Goal: Task Accomplishment & Management: Manage account settings

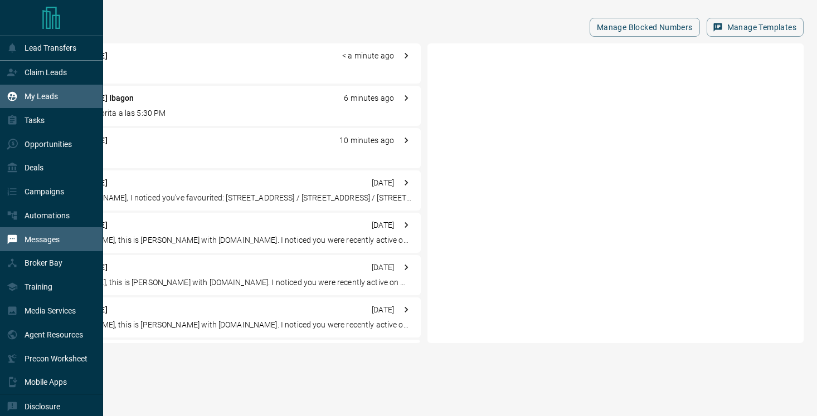
click at [41, 93] on p "My Leads" at bounding box center [41, 96] width 33 height 9
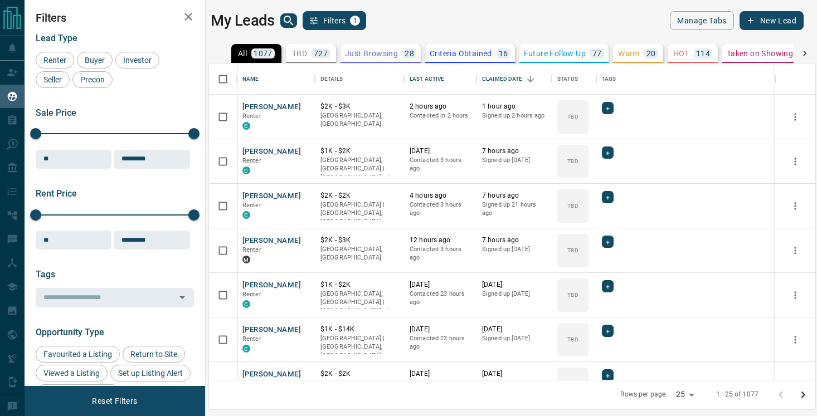
scroll to position [317, 606]
click at [293, 23] on icon "search button" at bounding box center [288, 20] width 13 height 13
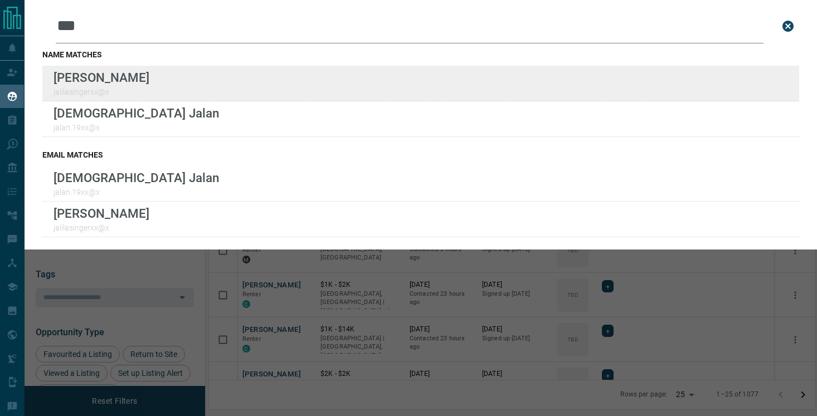
type input "***"
click at [0, 0] on div "Lead Transfers Claim Leads My Leads Tasks Opportunities Deals Campaigns Automat…" at bounding box center [408, 201] width 817 height 402
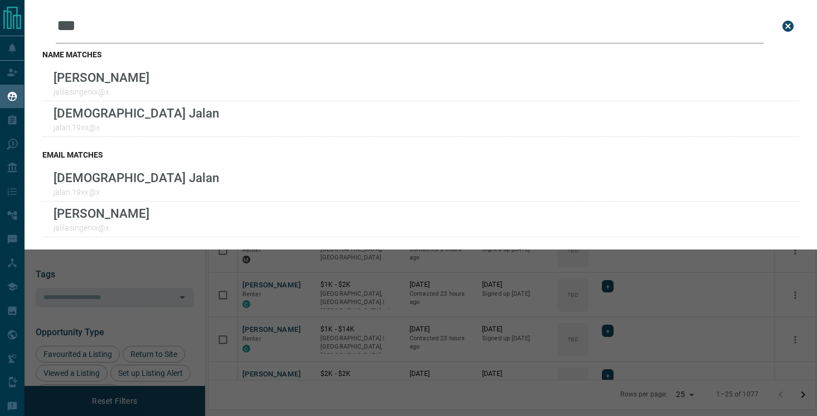
click at [305, 341] on div "Leads Search Bar *** Search for a lead by name, email, phone, or id name matche…" at bounding box center [433, 208] width 817 height 416
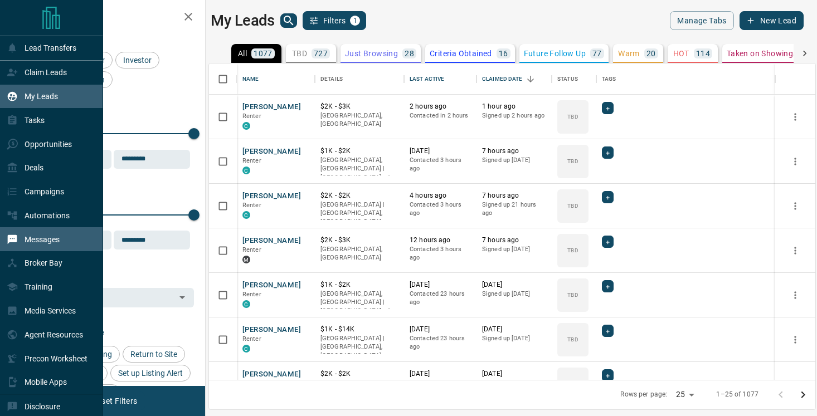
click at [48, 247] on div "Messages" at bounding box center [33, 239] width 53 height 18
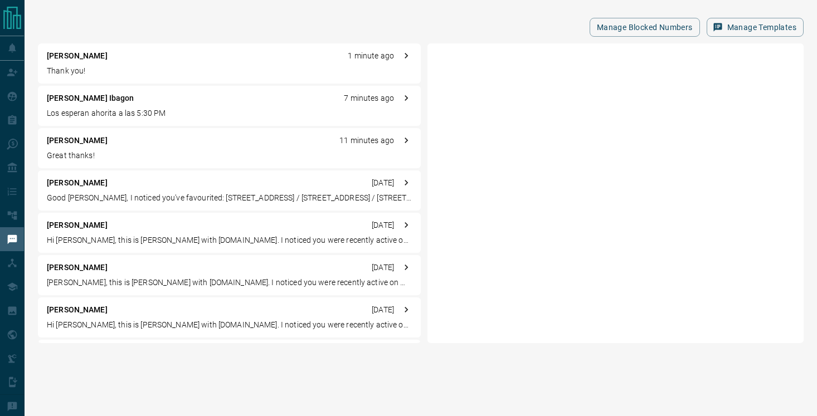
click at [104, 147] on div "[PERSON_NAME] 11 minutes ago Great thanks!" at bounding box center [229, 148] width 383 height 40
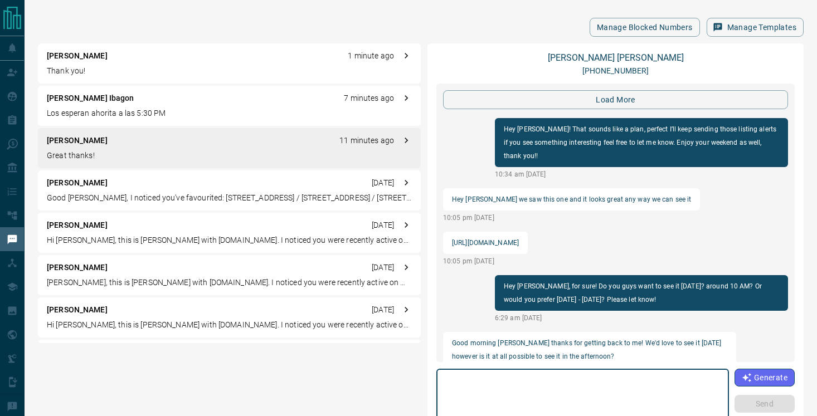
scroll to position [1245, 0]
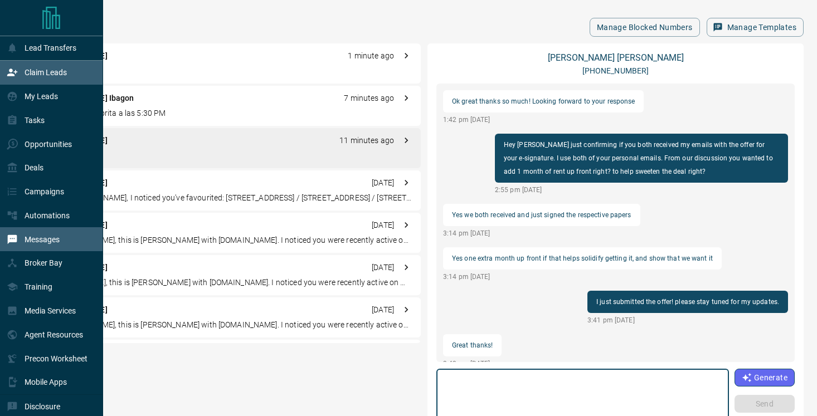
click at [36, 71] on p "Claim Leads" at bounding box center [46, 72] width 42 height 9
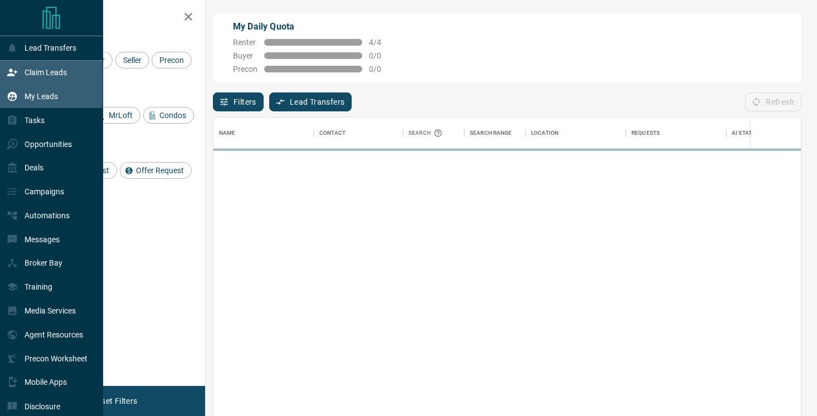
scroll to position [315, 588]
click at [38, 98] on p "My Leads" at bounding box center [41, 96] width 33 height 9
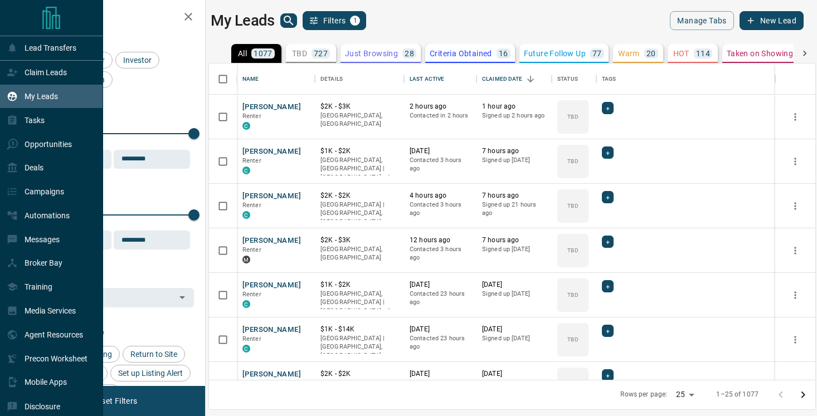
scroll to position [317, 606]
